Goal: Communication & Community: Answer question/provide support

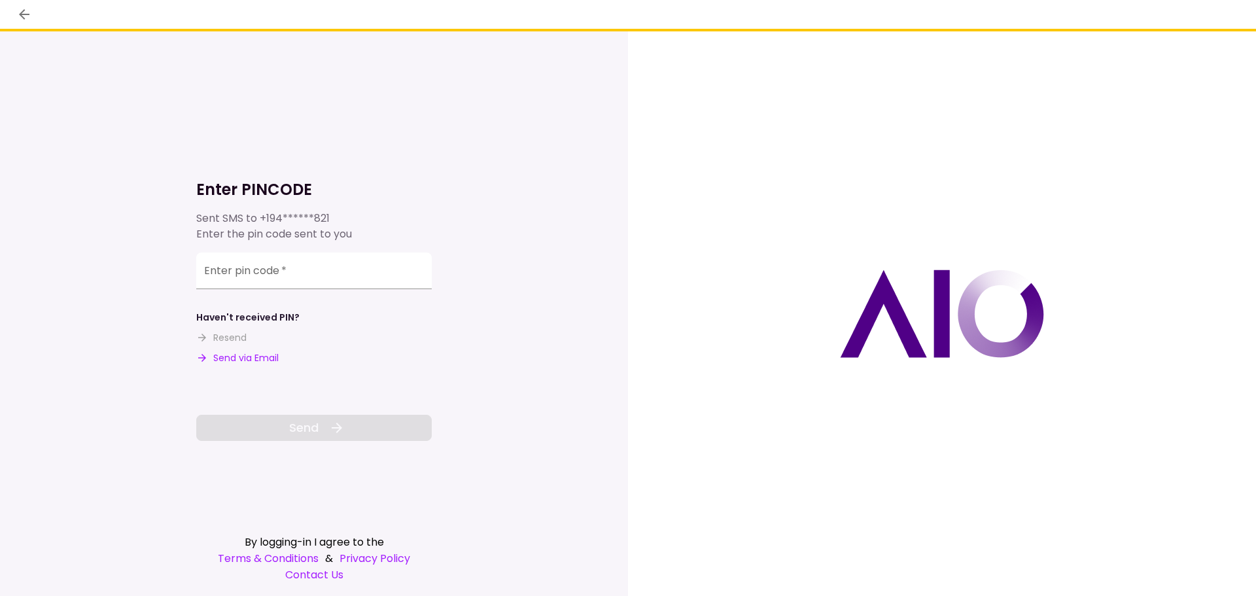
drag, startPoint x: 241, startPoint y: 355, endPoint x: 251, endPoint y: 342, distance: 16.5
click at [241, 355] on button "Send via Email" at bounding box center [237, 358] width 82 height 14
click at [283, 272] on input "Enter pin code   *" at bounding box center [314, 271] width 236 height 37
click at [308, 277] on input "Enter pin code   *" at bounding box center [314, 271] width 236 height 37
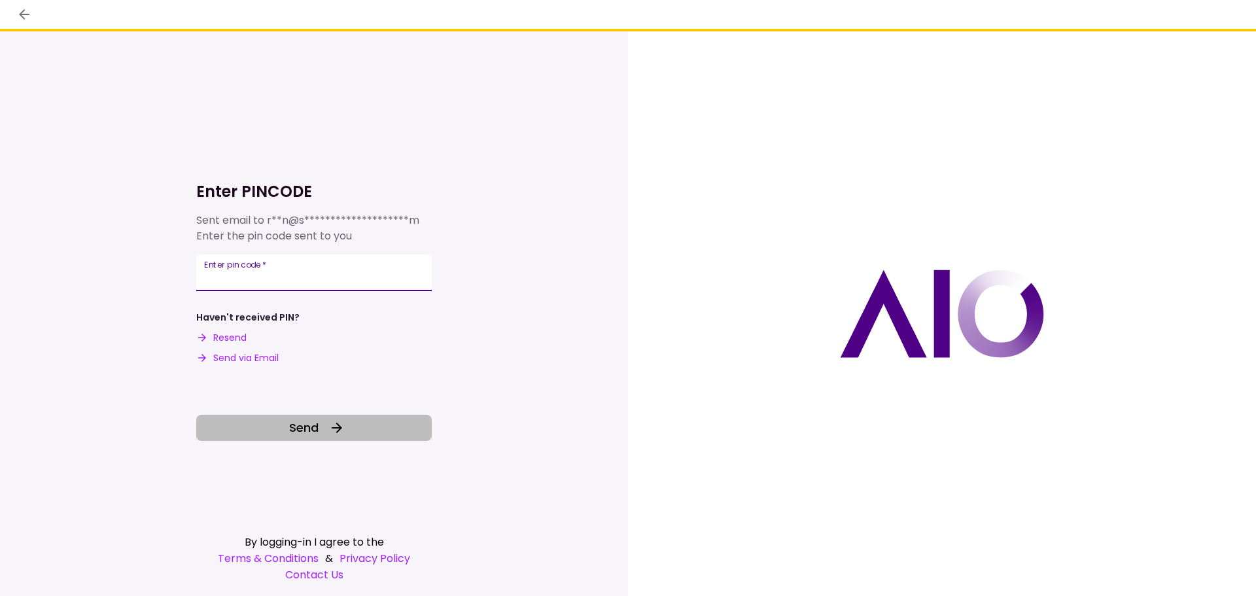
type input "******"
click at [362, 418] on button "Send" at bounding box center [314, 428] width 236 height 26
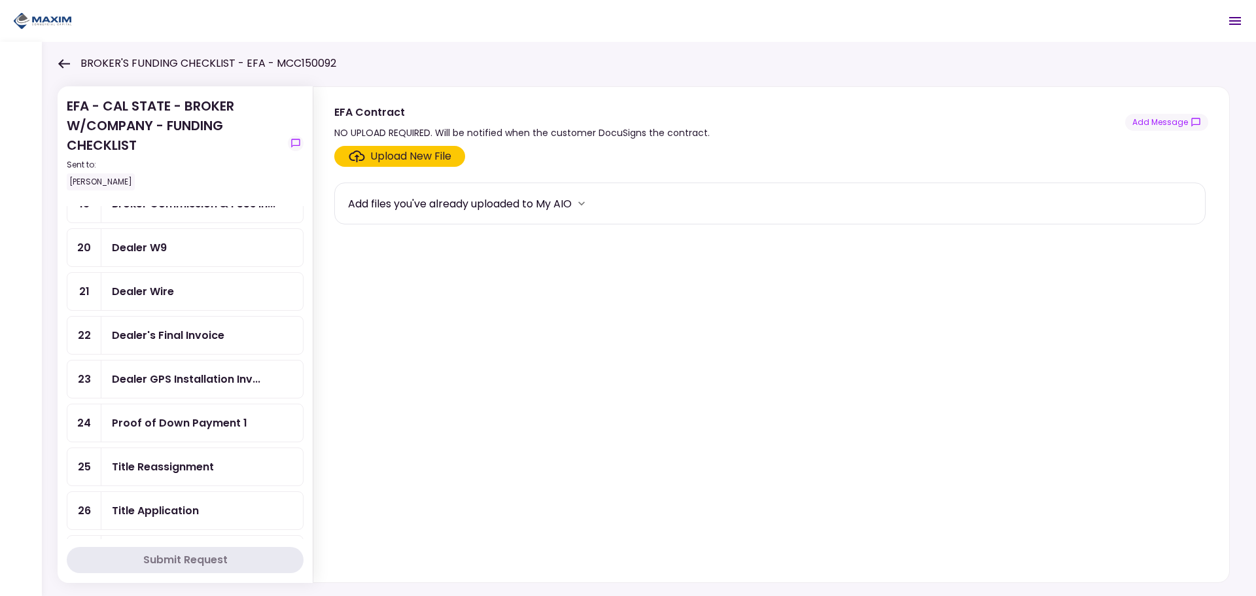
scroll to position [989, 0]
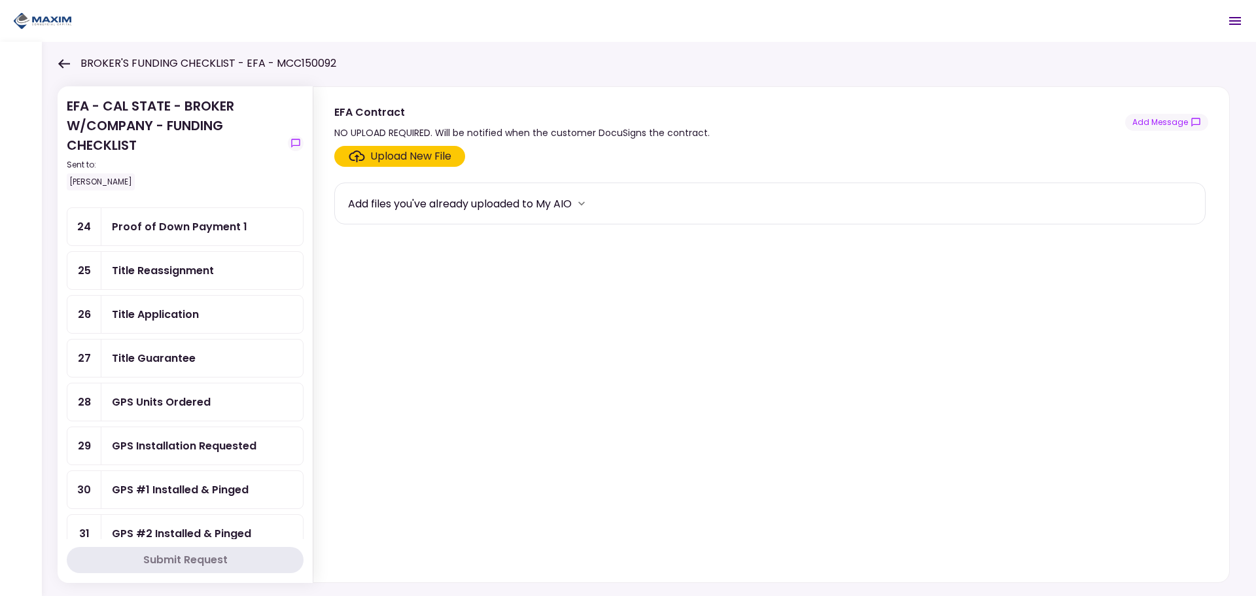
click at [200, 454] on div "GPS Installation Requested" at bounding box center [202, 445] width 202 height 37
click at [1158, 124] on button "Add Message" at bounding box center [1166, 122] width 83 height 17
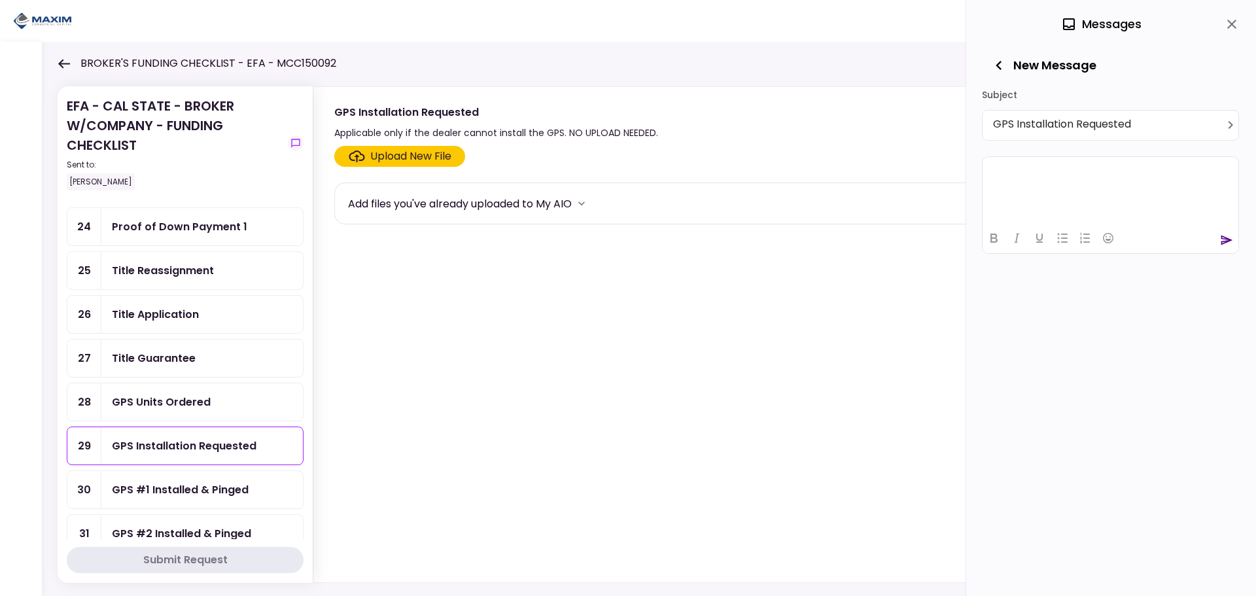
drag, startPoint x: 1029, startPoint y: 198, endPoint x: 1006, endPoint y: 177, distance: 30.6
click at [1007, 177] on p "Rich Text Area. Press ALT-0 for help." at bounding box center [1111, 172] width 244 height 11
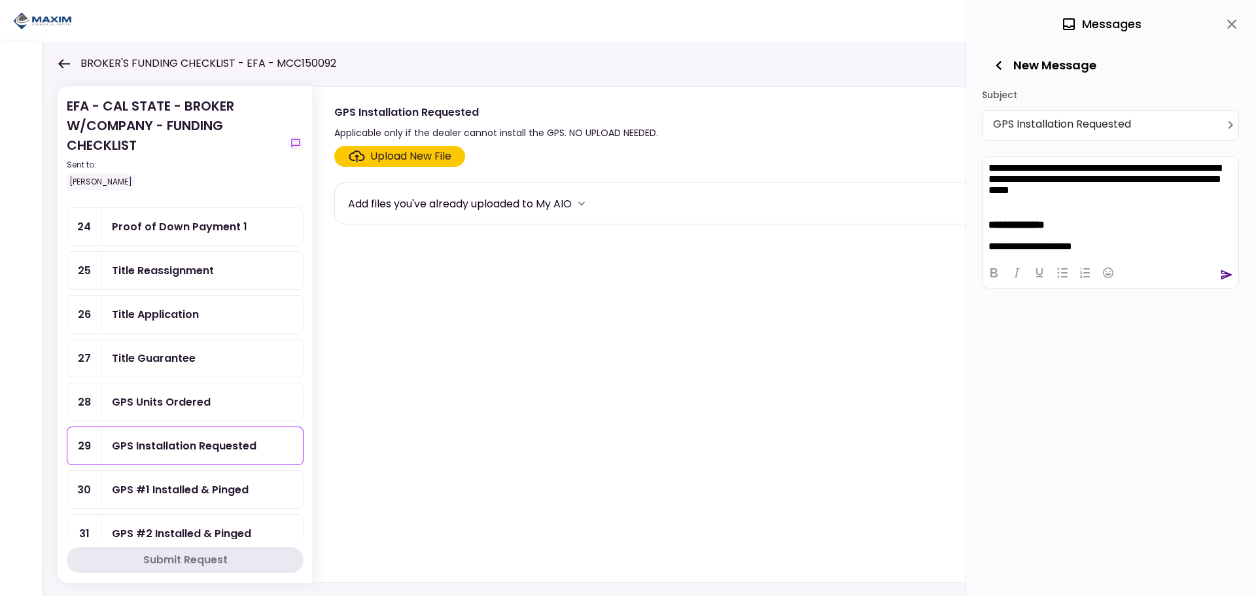
click at [1224, 280] on icon "send" at bounding box center [1226, 274] width 13 height 13
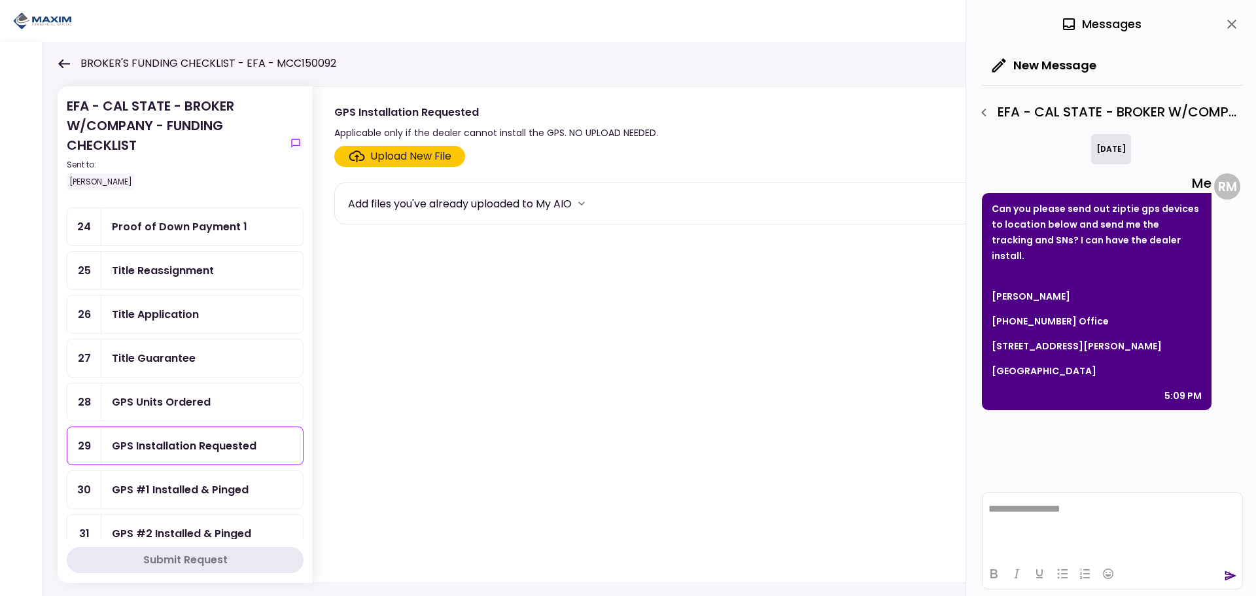
click at [67, 63] on icon at bounding box center [64, 63] width 12 height 9
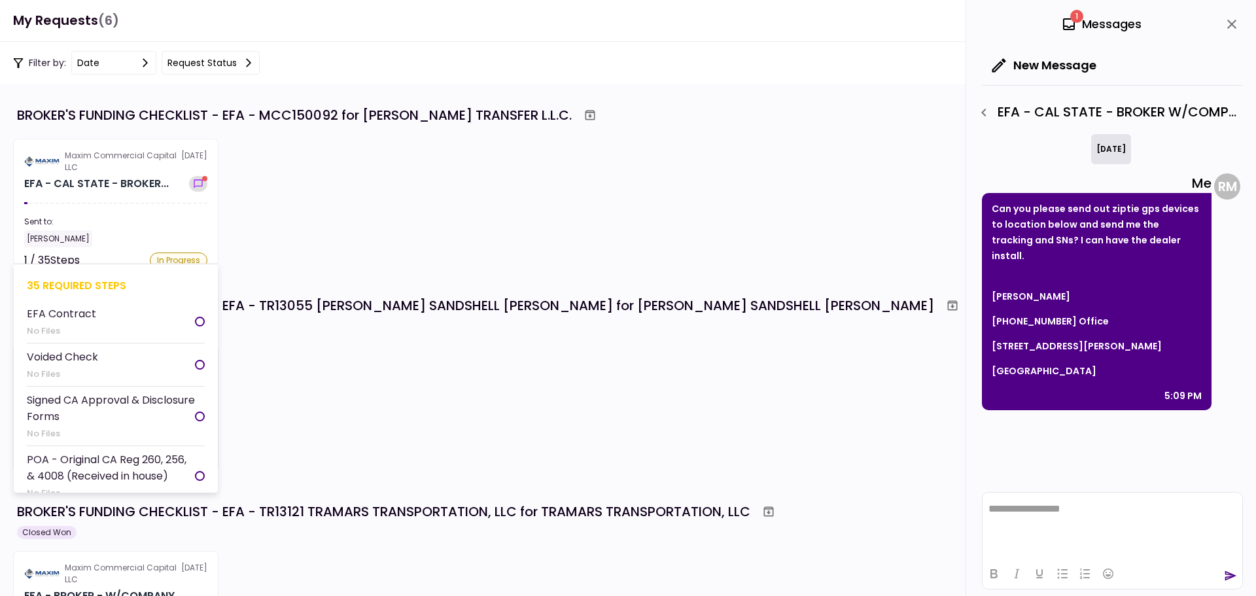
click at [203, 184] on icon "show-messages" at bounding box center [198, 184] width 13 height 10
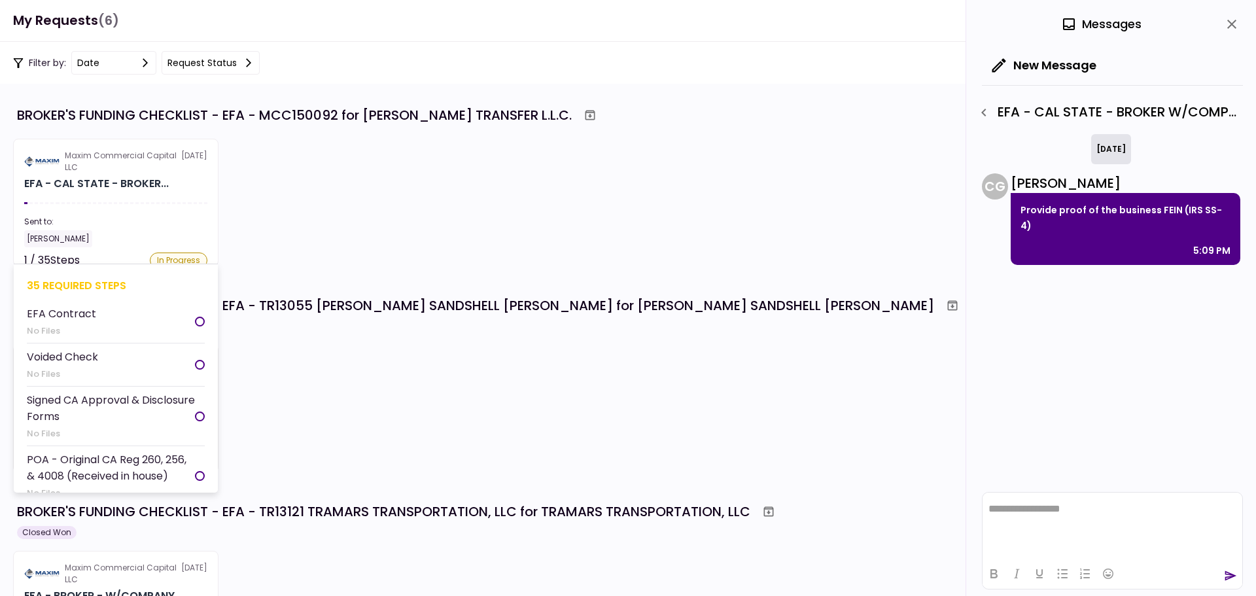
click at [988, 115] on icon "button" at bounding box center [984, 113] width 16 height 16
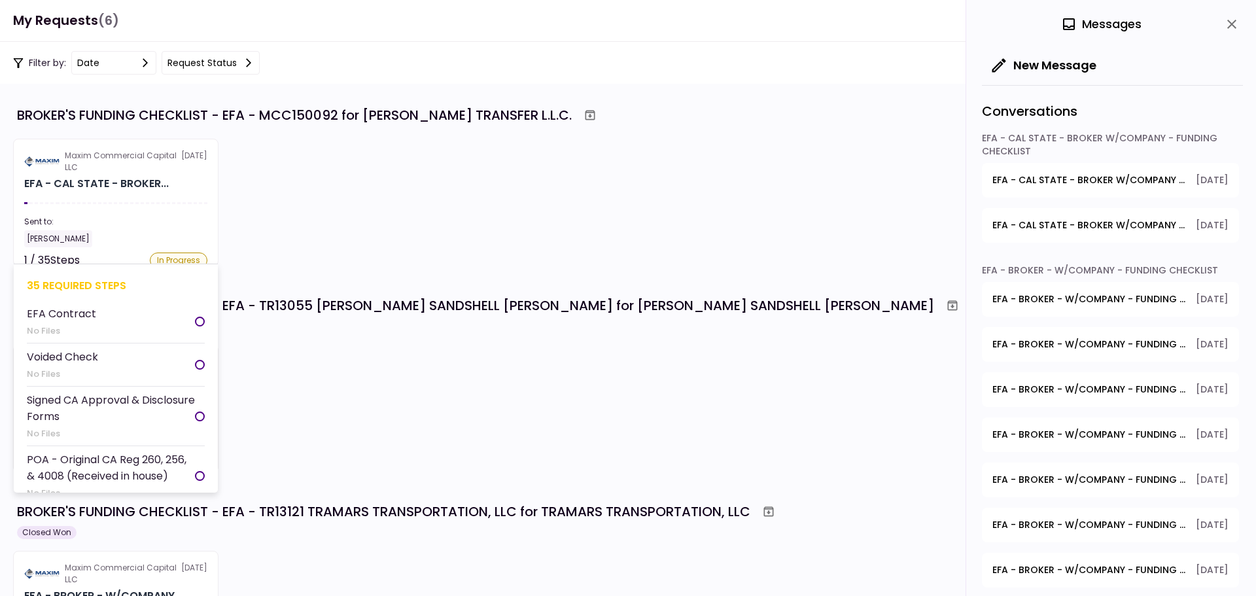
click at [1100, 228] on span "EFA - CAL STATE - BROKER W/COMPANY - FUNDING CHECKLIST - GPS Installation Reque…" at bounding box center [1090, 226] width 194 height 14
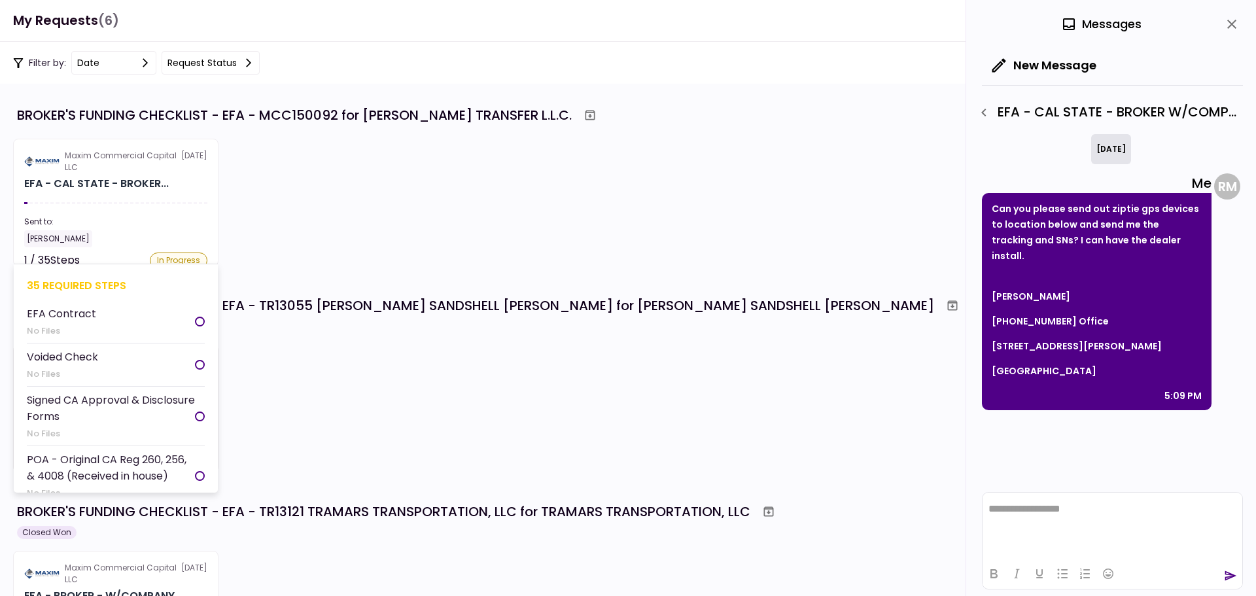
click at [977, 109] on icon "button" at bounding box center [984, 113] width 16 height 16
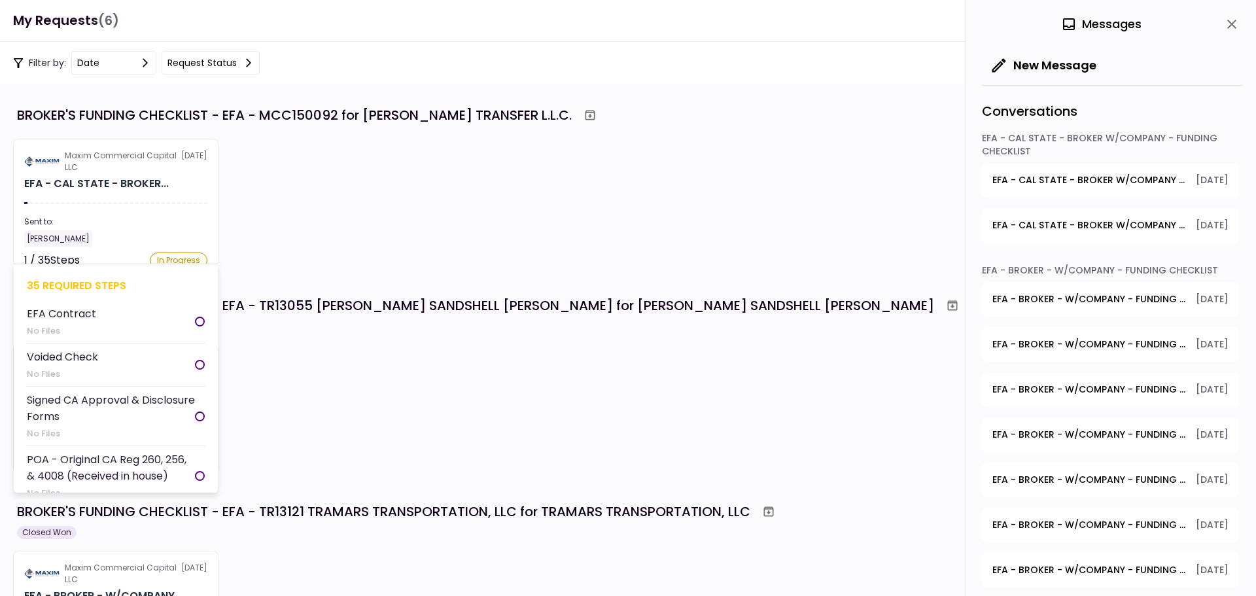
click at [1052, 186] on span "EFA - CAL STATE - BROKER W/COMPANY - FUNDING CHECKLIST - Proof of Company FEIN" at bounding box center [1090, 180] width 194 height 14
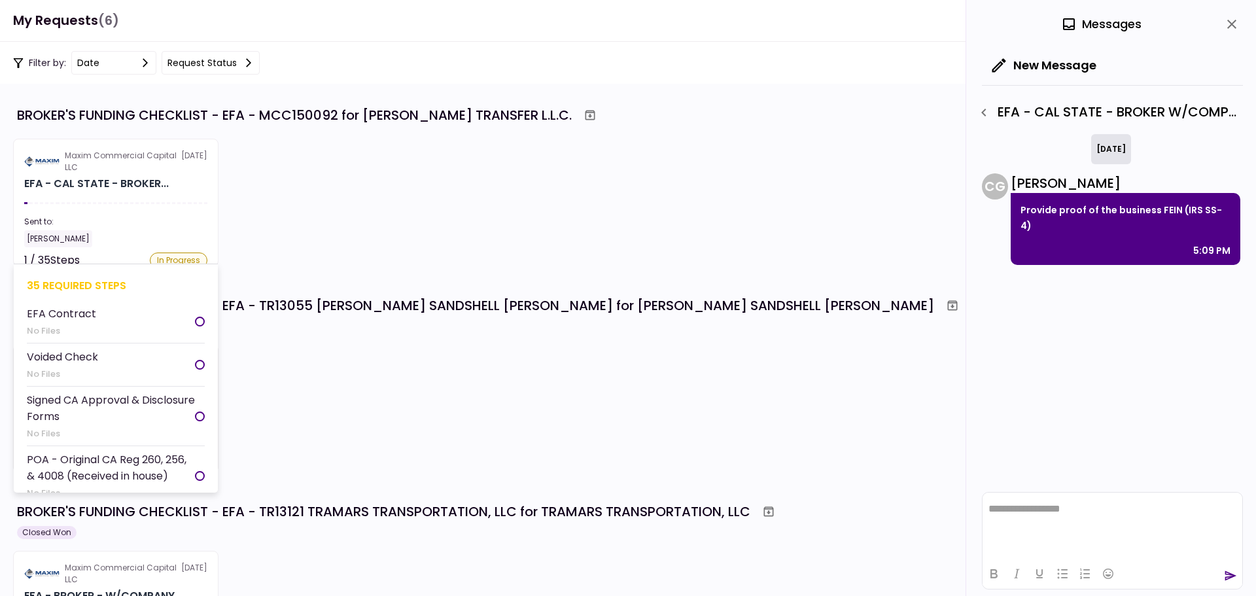
click at [982, 108] on icon "button" at bounding box center [984, 113] width 16 height 16
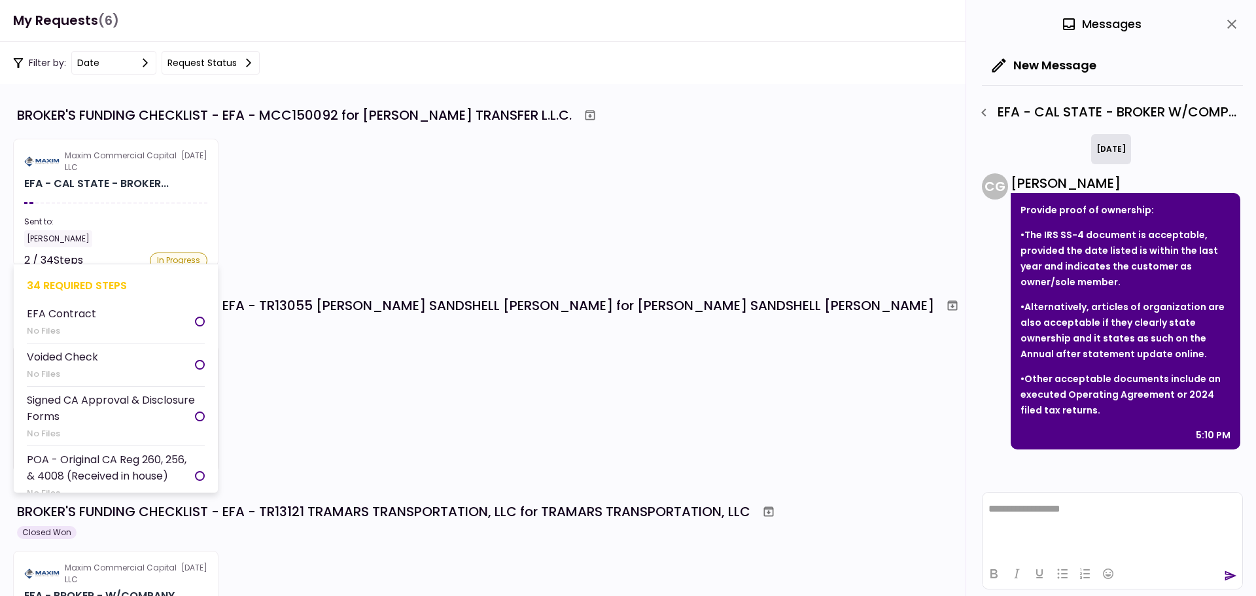
click at [980, 112] on icon "button" at bounding box center [984, 113] width 16 height 16
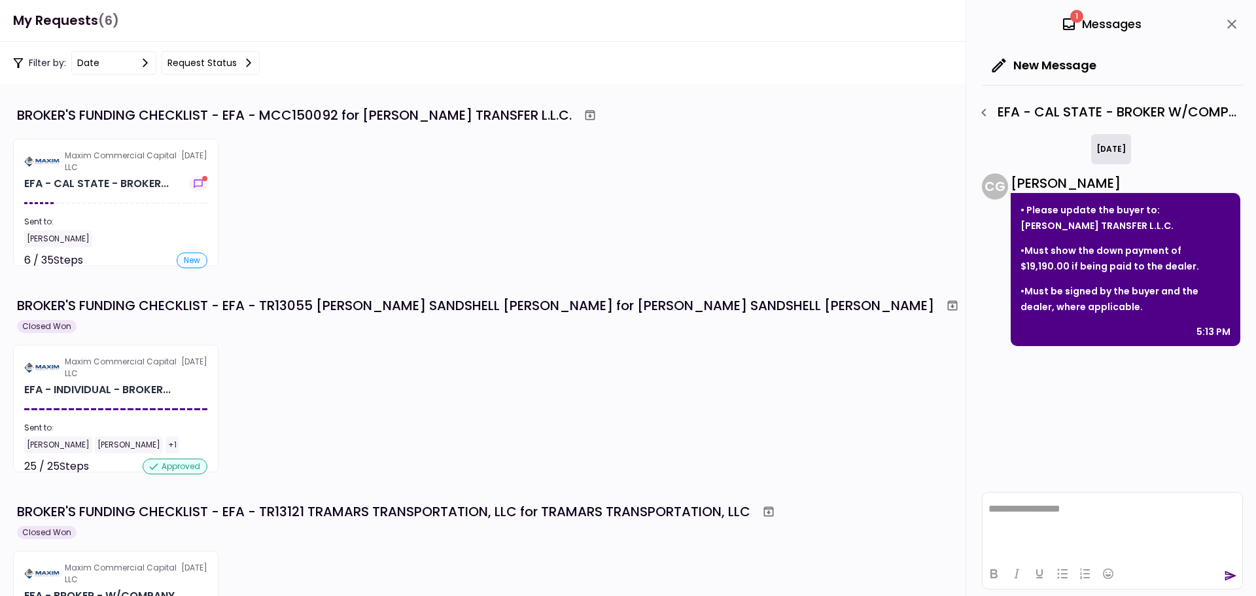
click at [985, 113] on icon "button" at bounding box center [984, 113] width 16 height 16
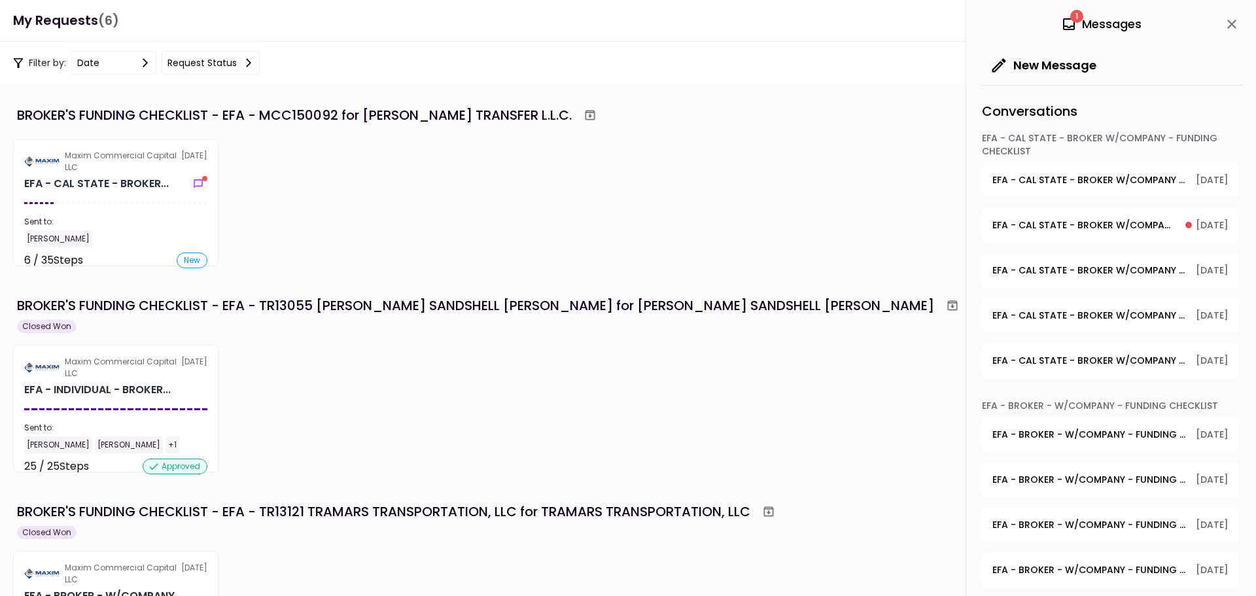
click at [1118, 237] on button "EFA - CAL STATE - BROKER W/COMPANY - FUNDING CHECKLIST - Company Articles 8.10.…" at bounding box center [1110, 225] width 257 height 35
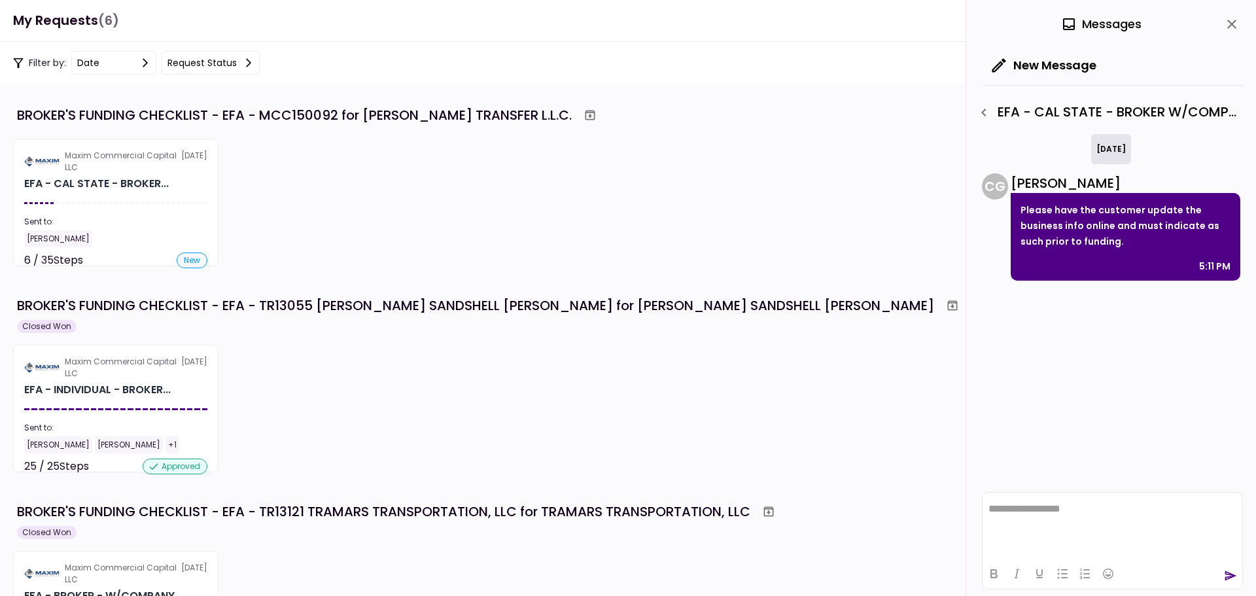
click at [984, 113] on icon "button" at bounding box center [983, 113] width 5 height 8
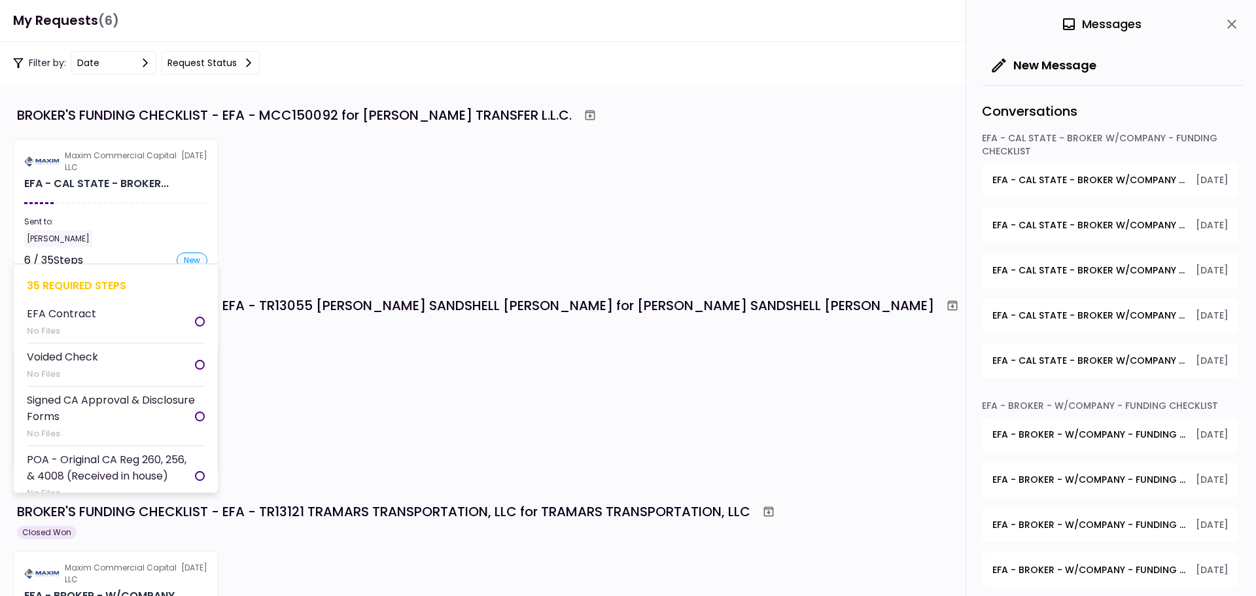
click at [188, 258] on div "new" at bounding box center [192, 261] width 31 height 16
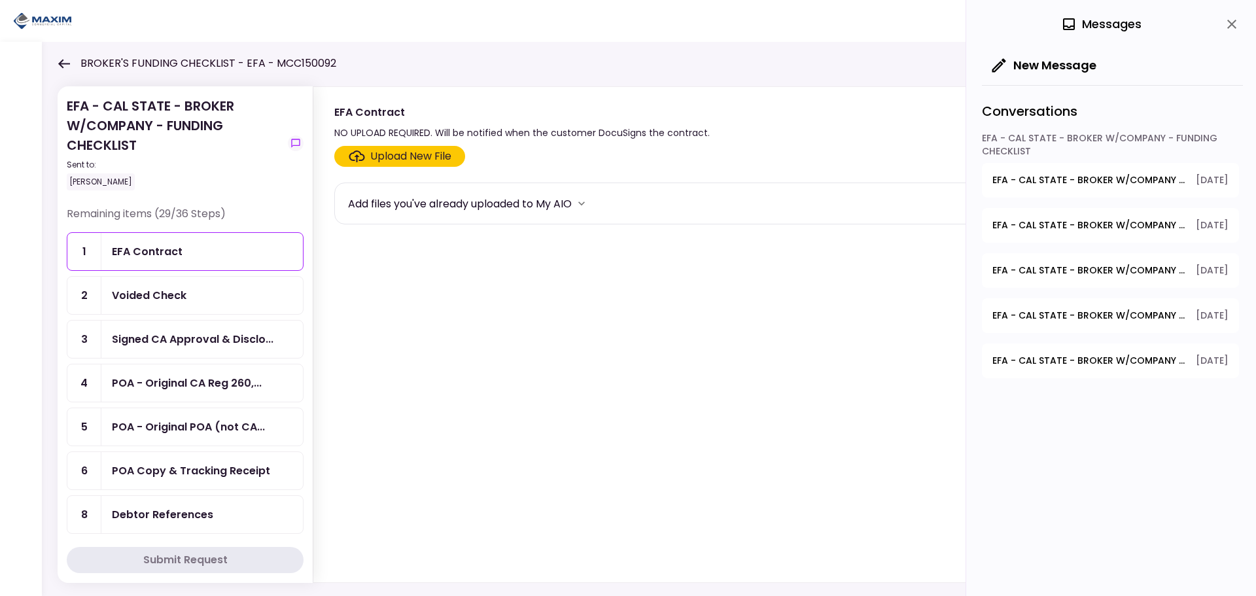
click at [67, 61] on icon at bounding box center [64, 64] width 12 height 10
